Goal: Task Accomplishment & Management: Use online tool/utility

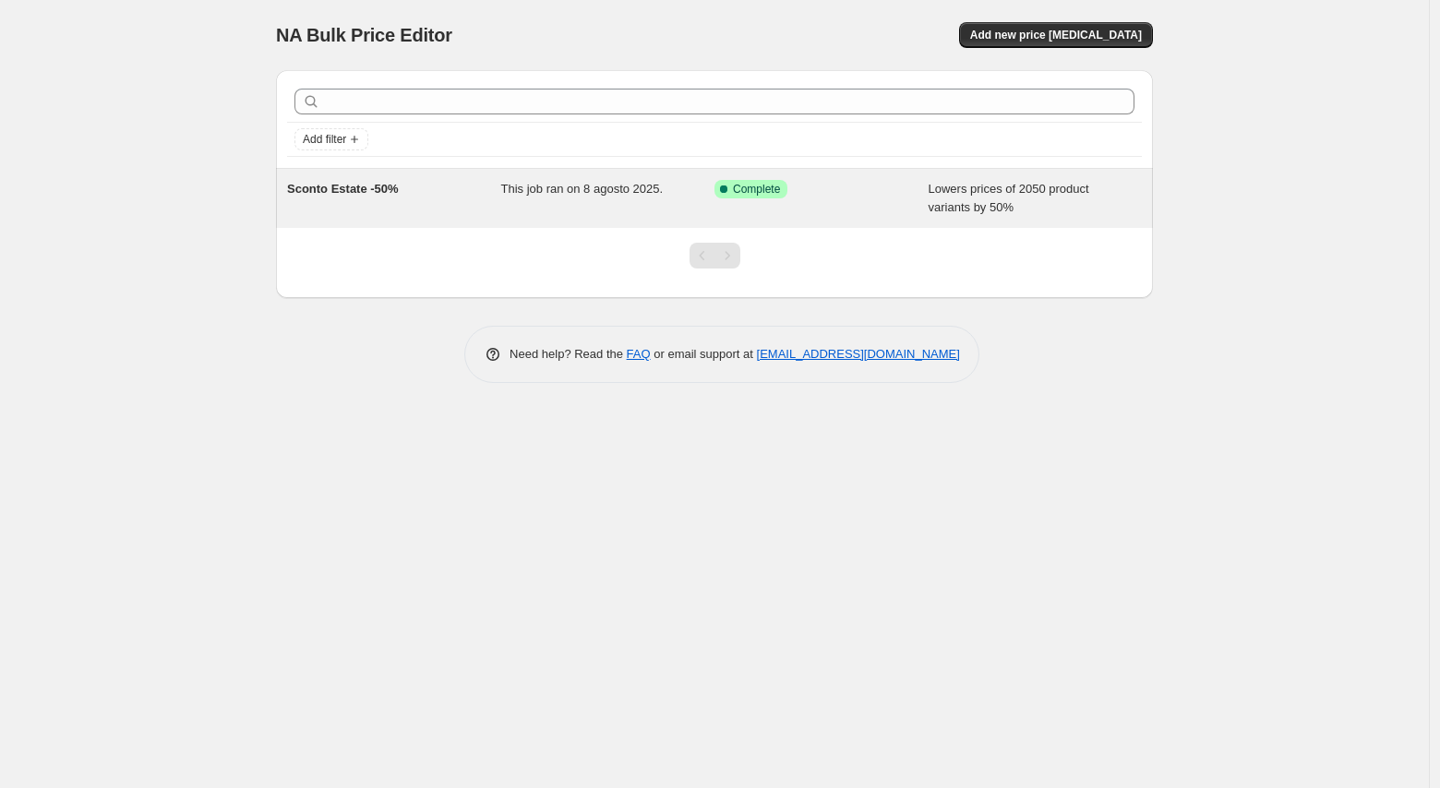
click at [353, 186] on span "Sconto Estate -50%" at bounding box center [343, 189] width 112 height 14
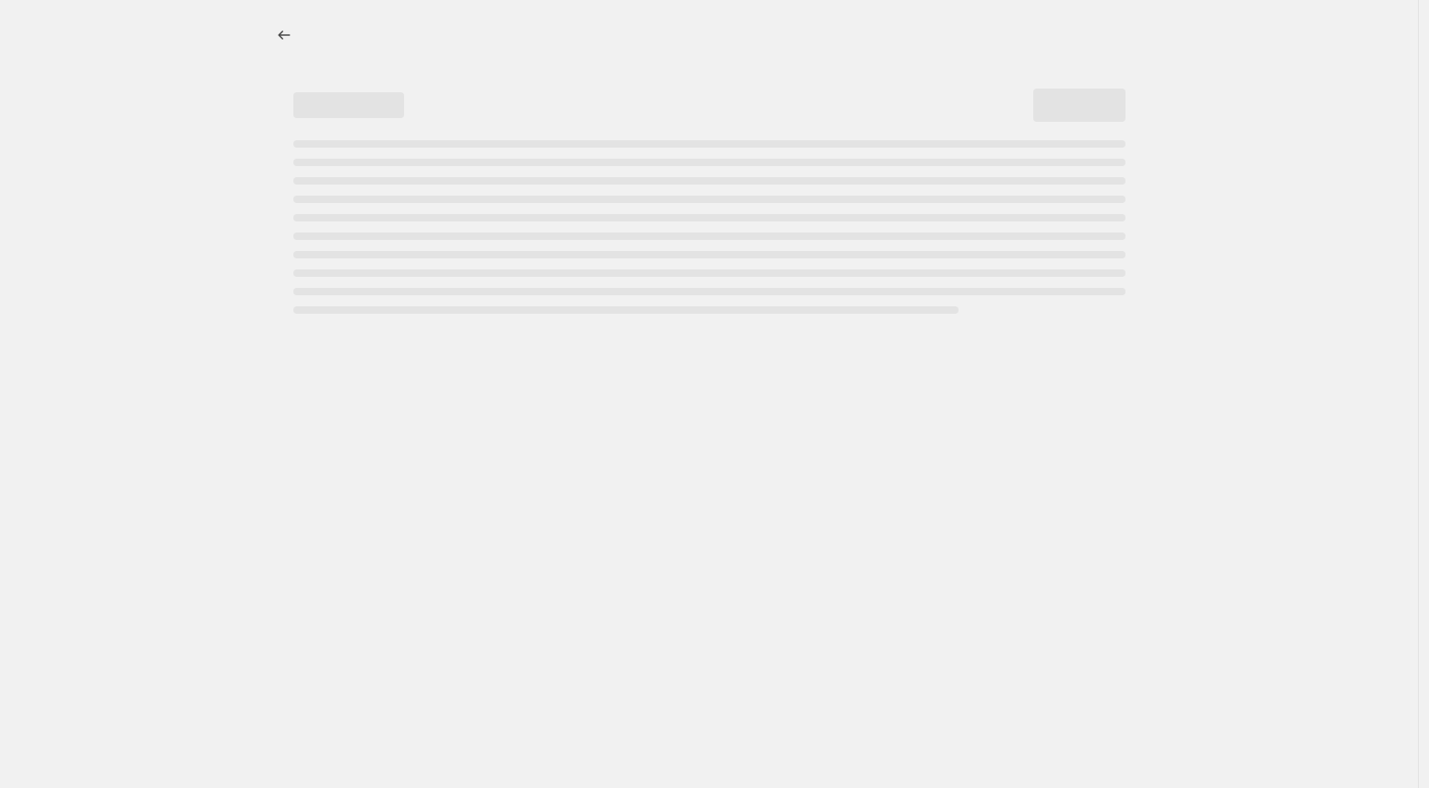
select select "percentage"
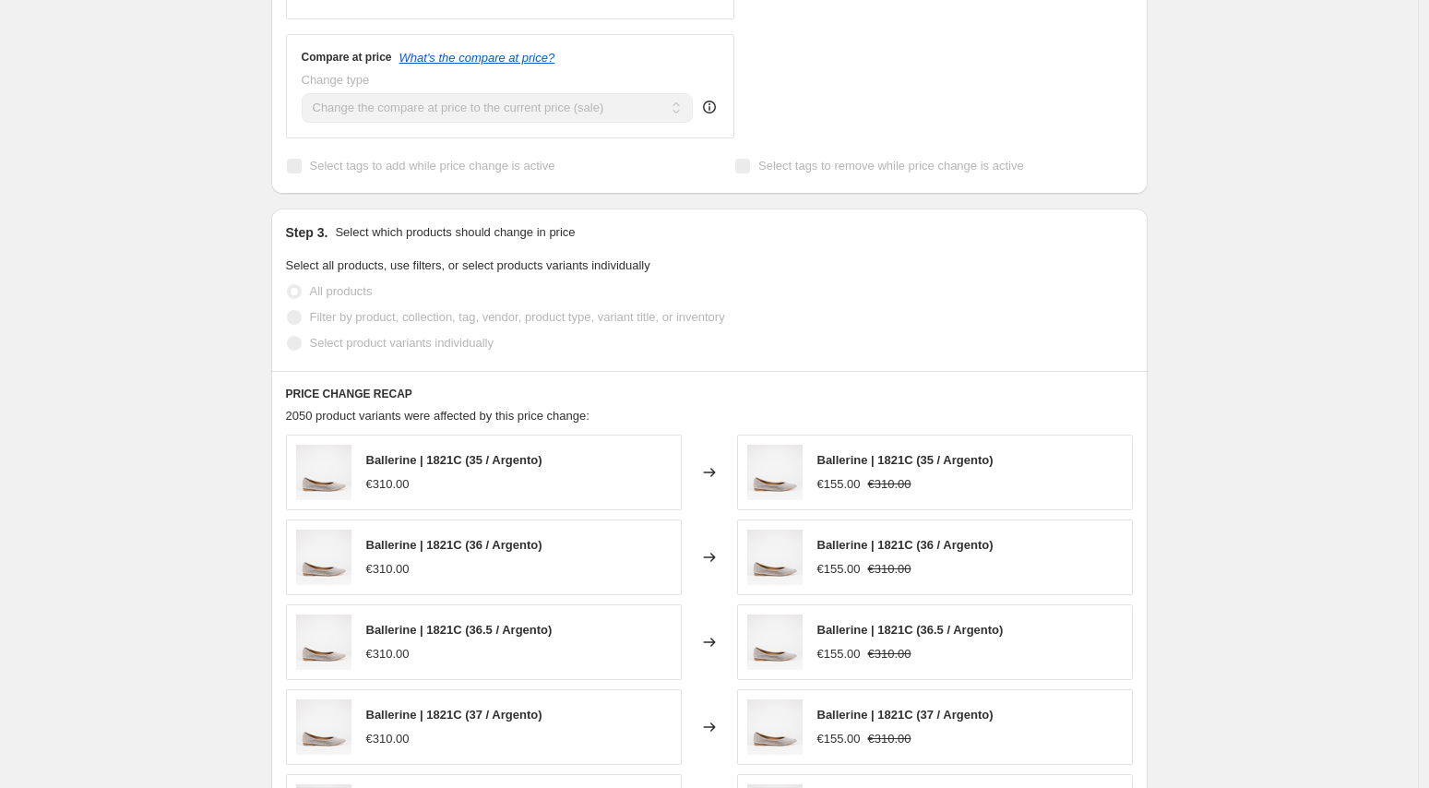
scroll to position [1079, 0]
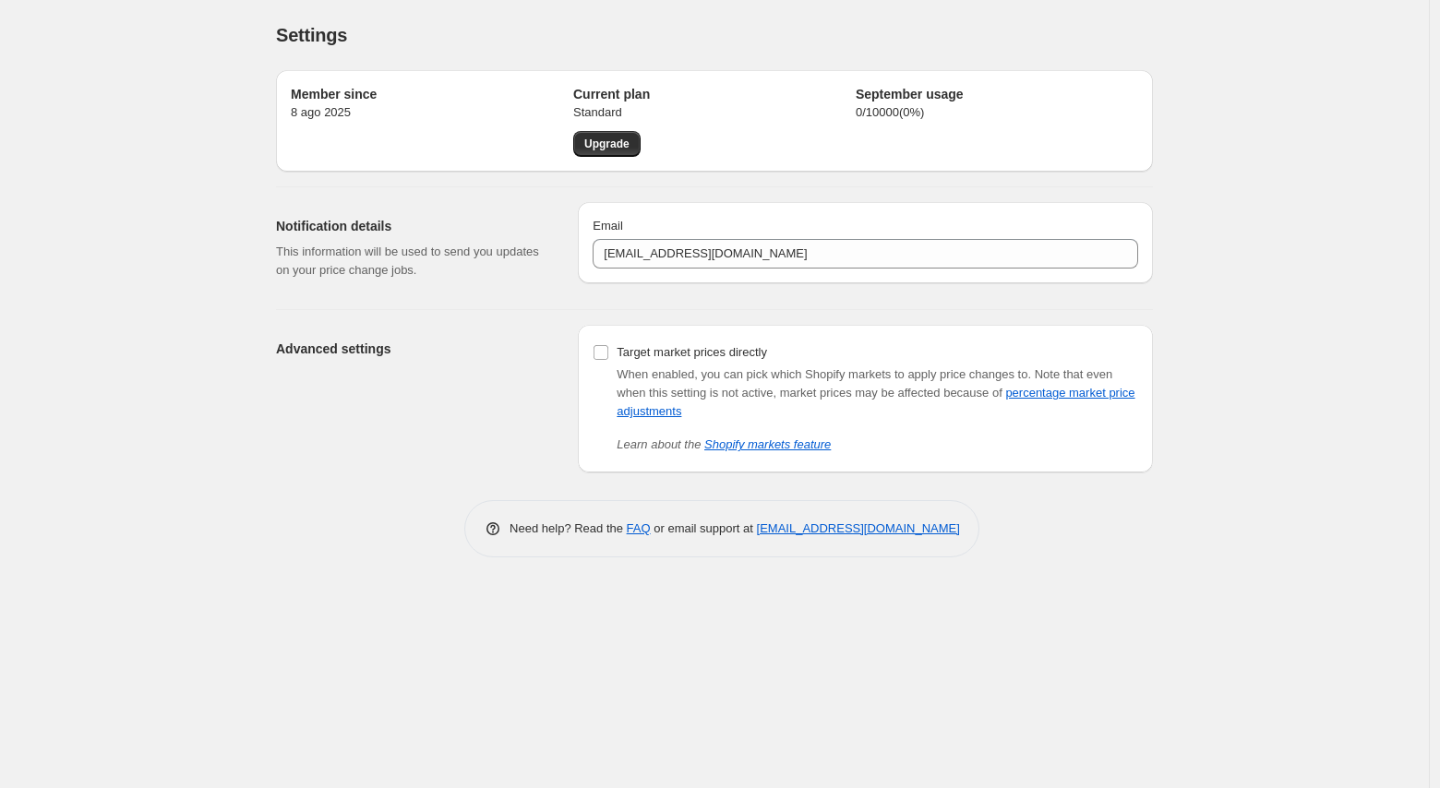
click at [1245, 373] on div "Settings. This page is ready Settings Member since 8 ago 2025 Current plan Stan…" at bounding box center [714, 394] width 1428 height 788
drag, startPoint x: 464, startPoint y: 378, endPoint x: 464, endPoint y: 366, distance: 12.0
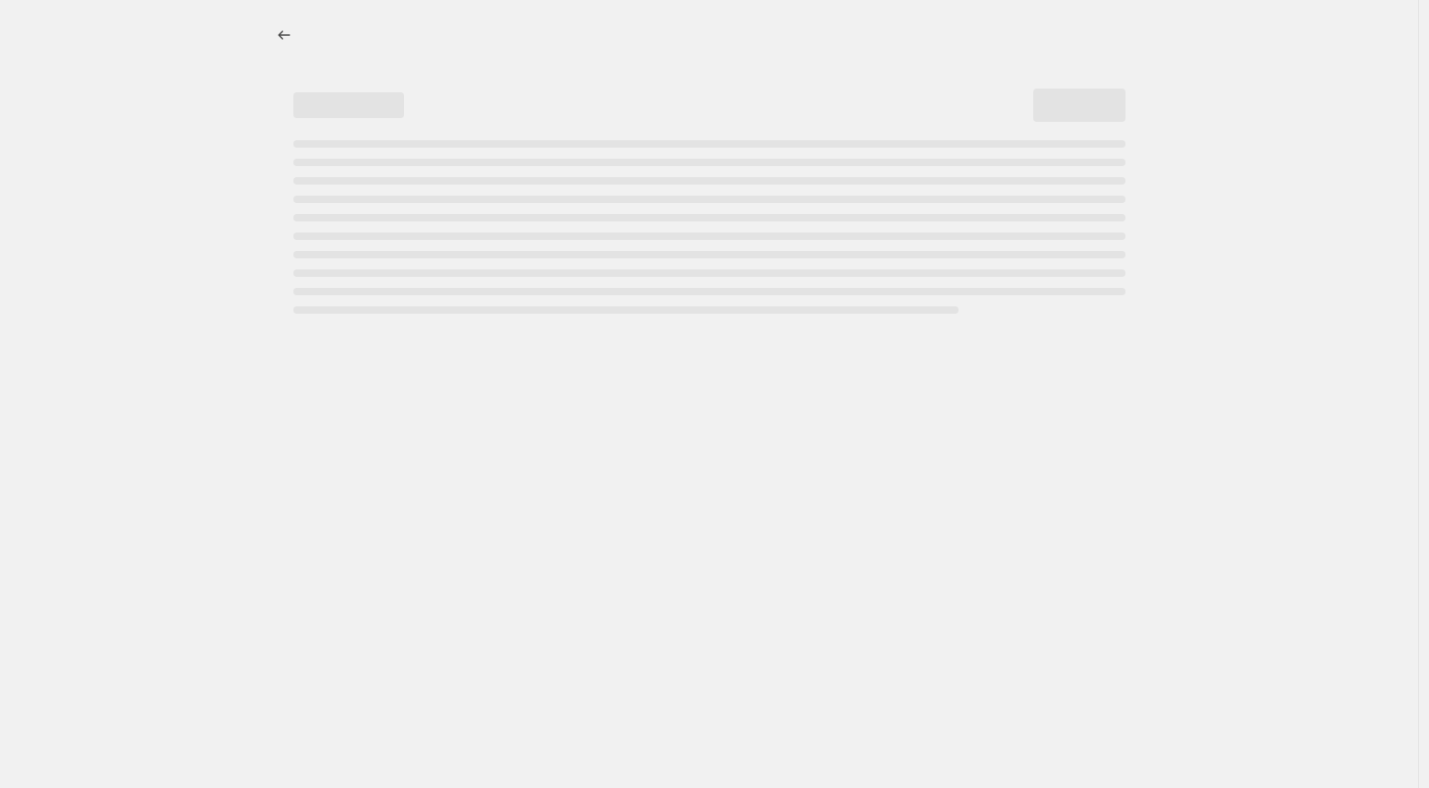
select select "percentage"
